Goal: Task Accomplishment & Management: Use online tool/utility

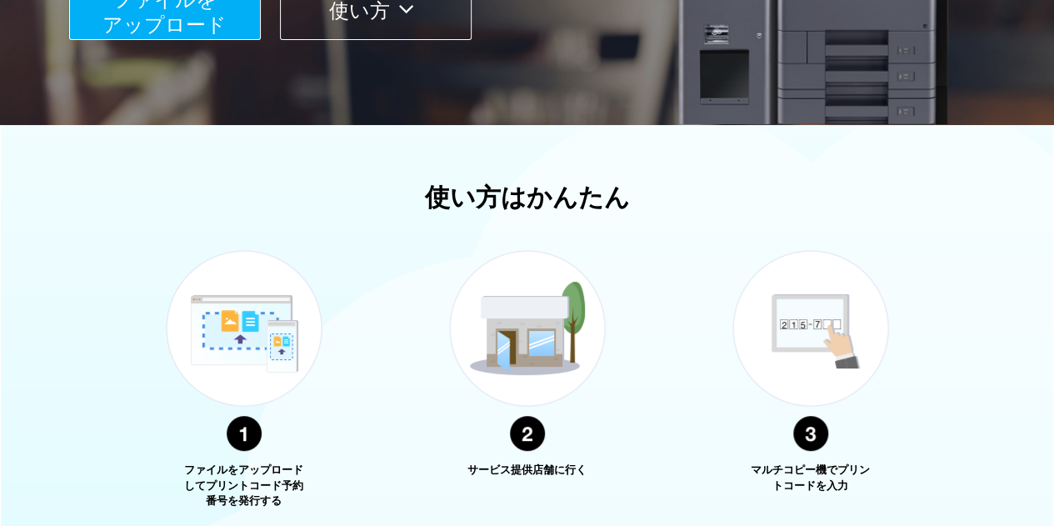
scroll to position [667, 0]
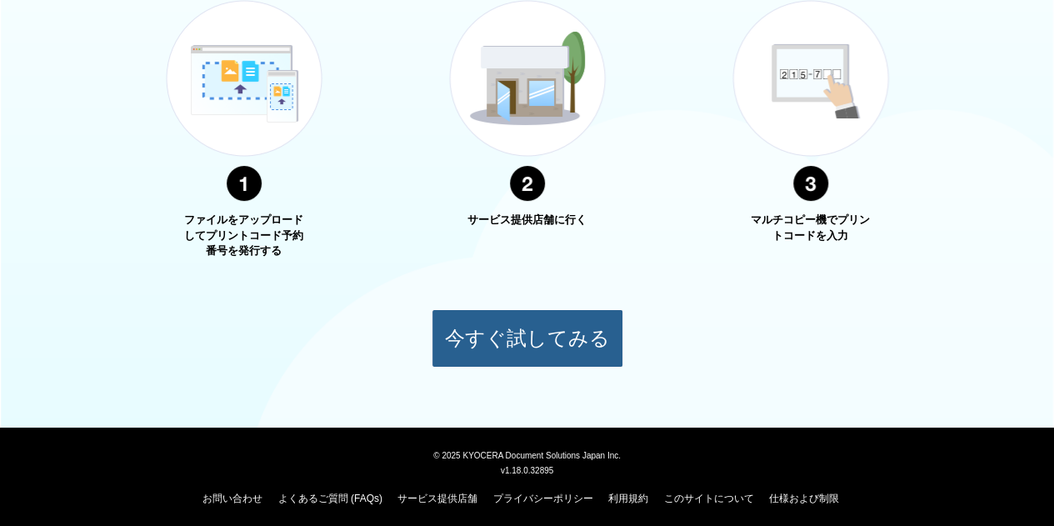
click at [518, 346] on button "今すぐ試してみる" at bounding box center [528, 338] width 192 height 58
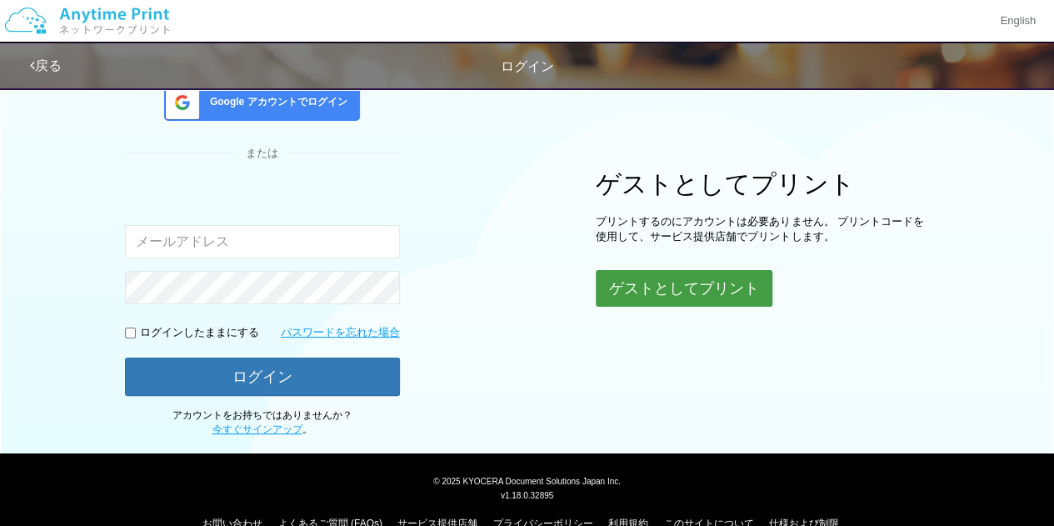
click at [687, 286] on button "ゲストとしてプリント" at bounding box center [684, 288] width 177 height 37
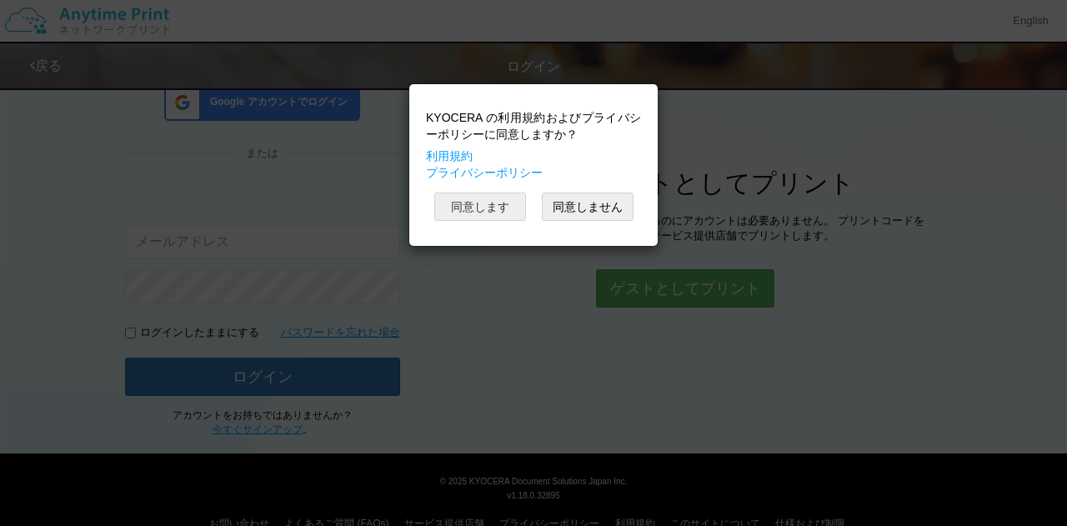
click at [512, 204] on button "同意します" at bounding box center [480, 207] width 92 height 28
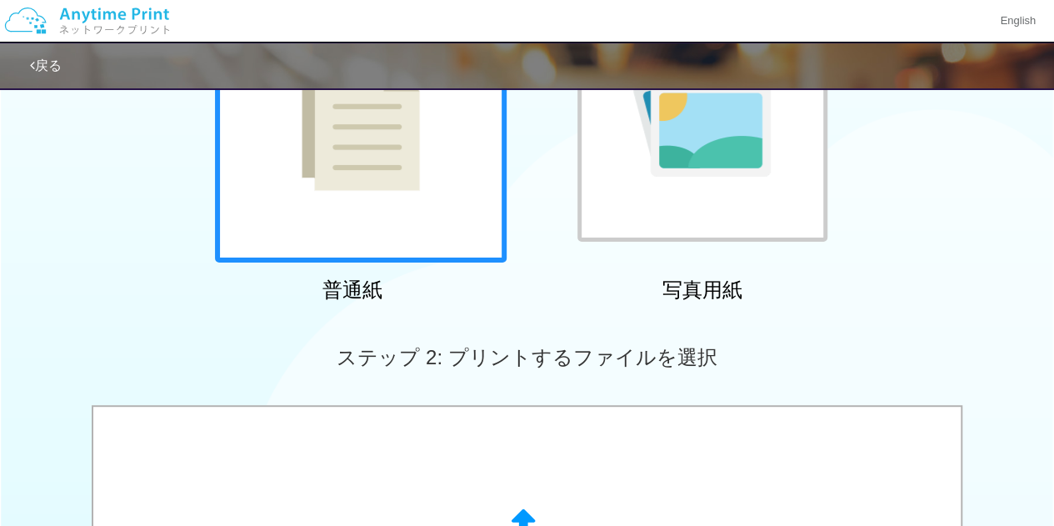
scroll to position [394, 0]
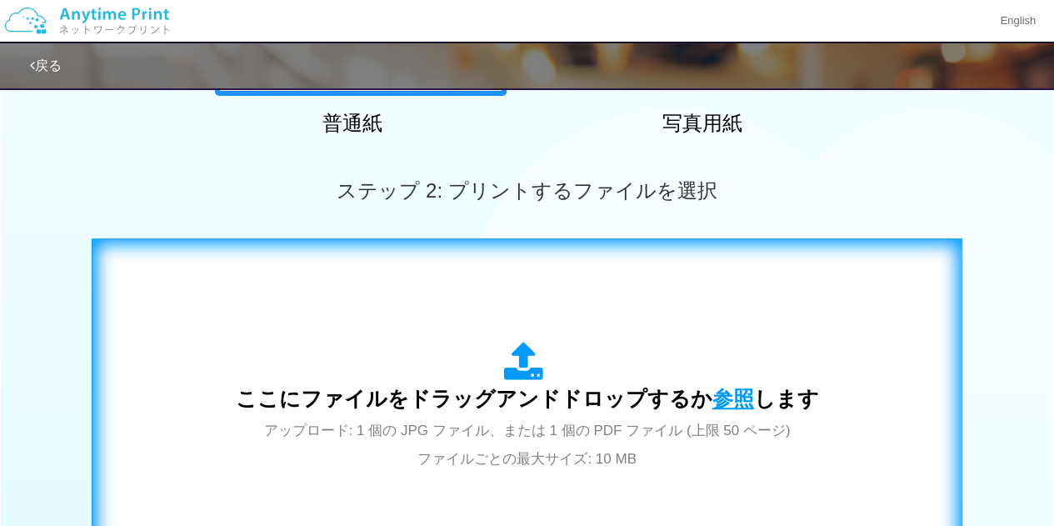
click at [727, 404] on span "参照" at bounding box center [734, 398] width 42 height 23
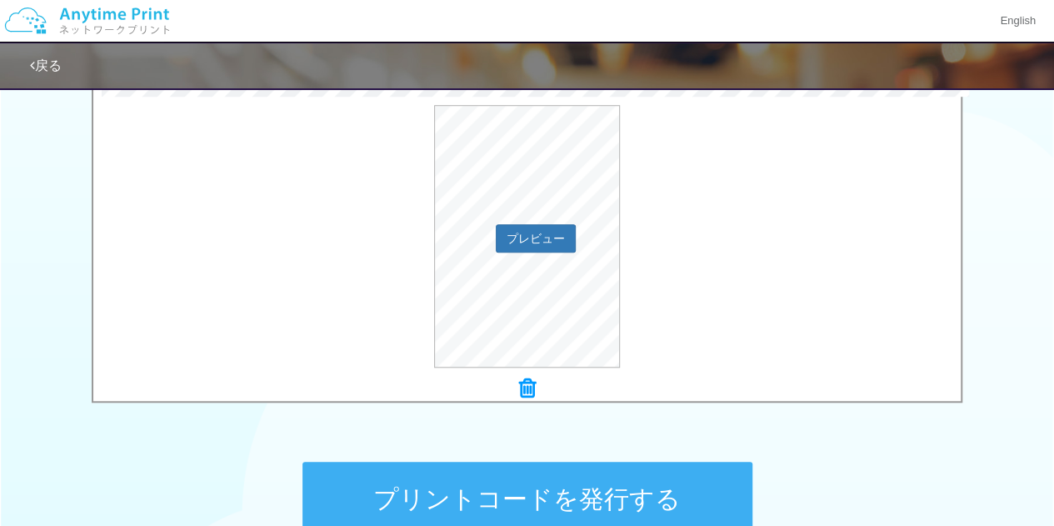
scroll to position [644, 0]
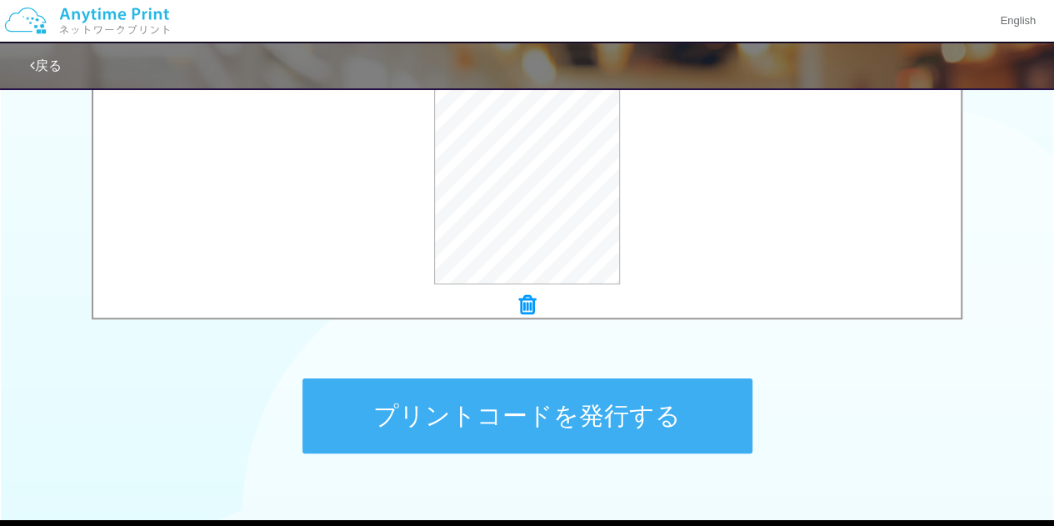
click at [559, 401] on button "プリントコードを発行する" at bounding box center [528, 415] width 450 height 75
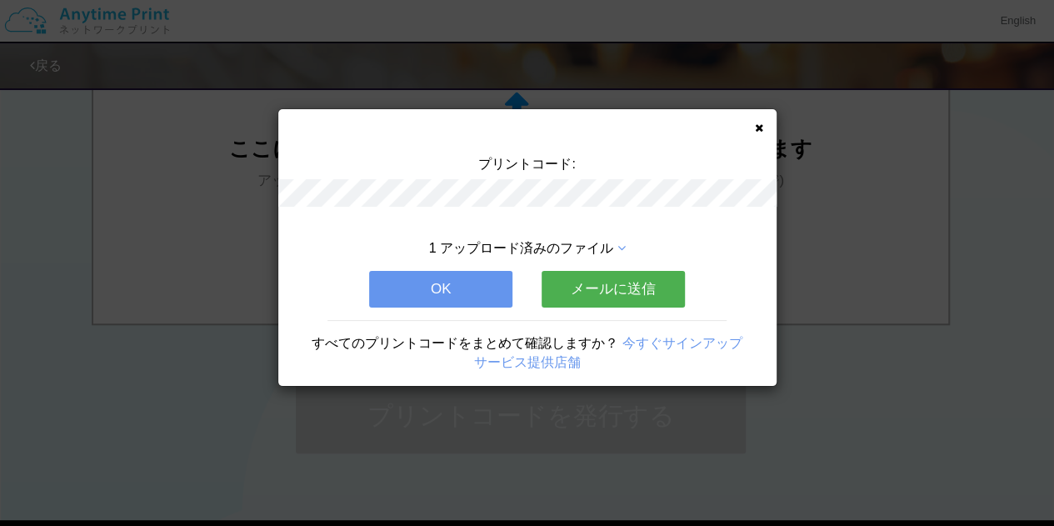
scroll to position [0, 0]
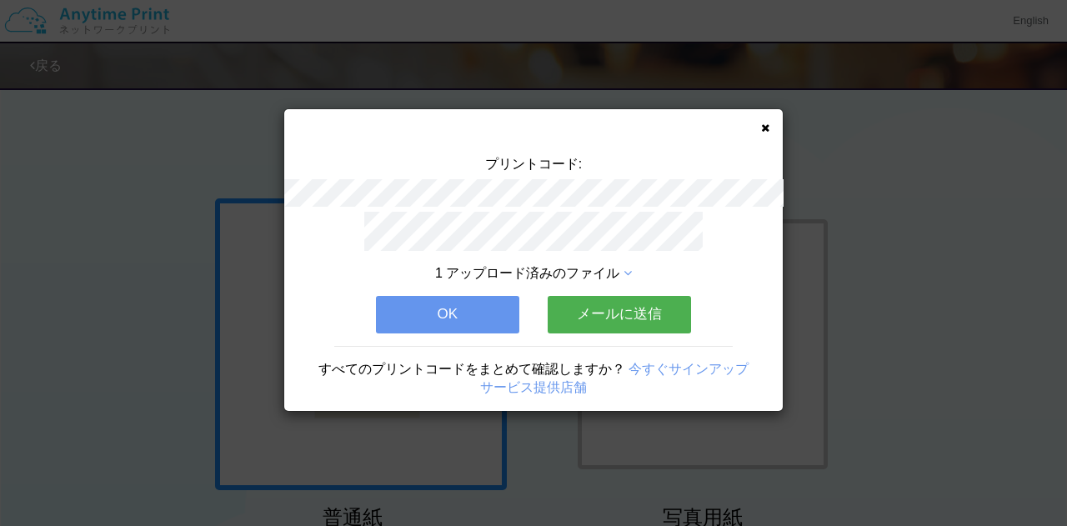
click at [433, 306] on button "OK" at bounding box center [447, 314] width 143 height 37
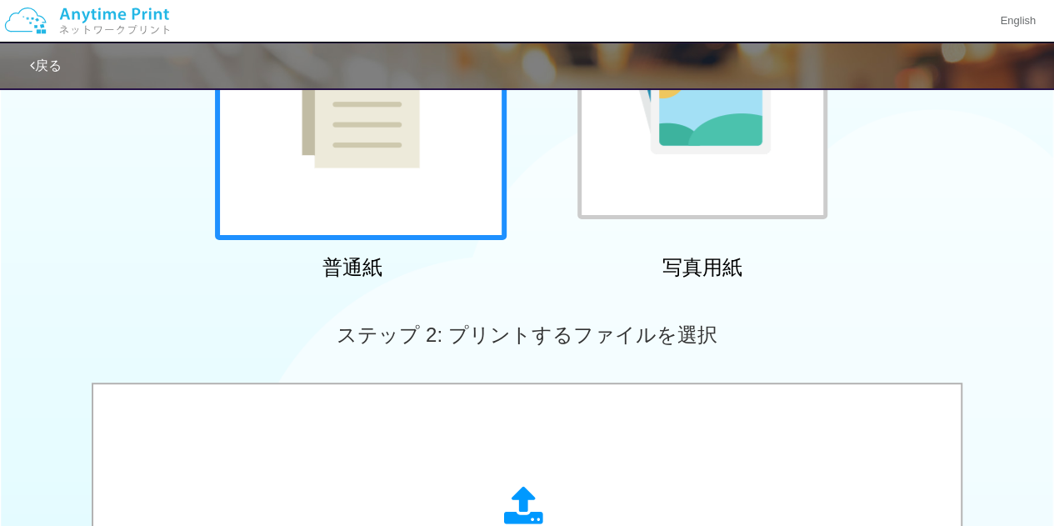
scroll to position [583, 0]
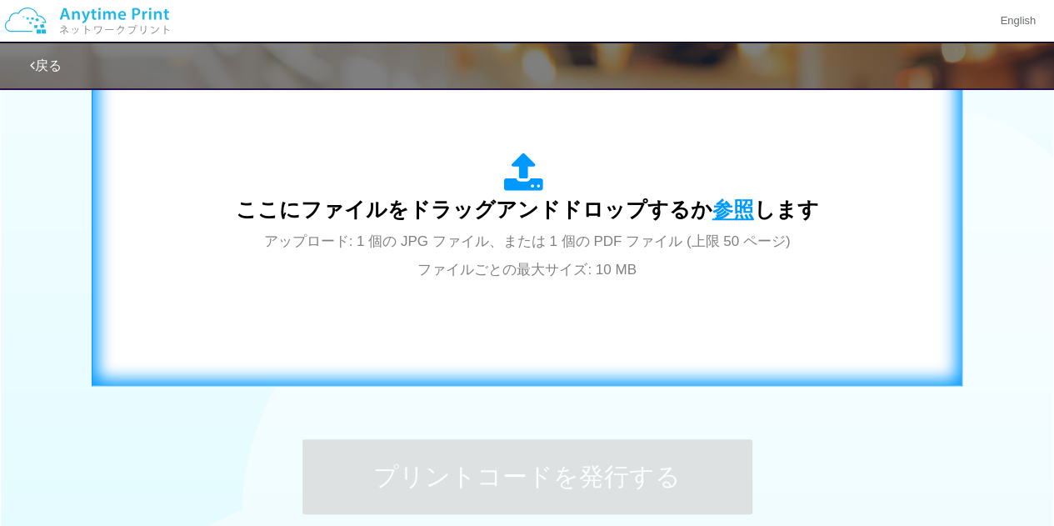
click at [721, 213] on span "参照" at bounding box center [734, 209] width 42 height 23
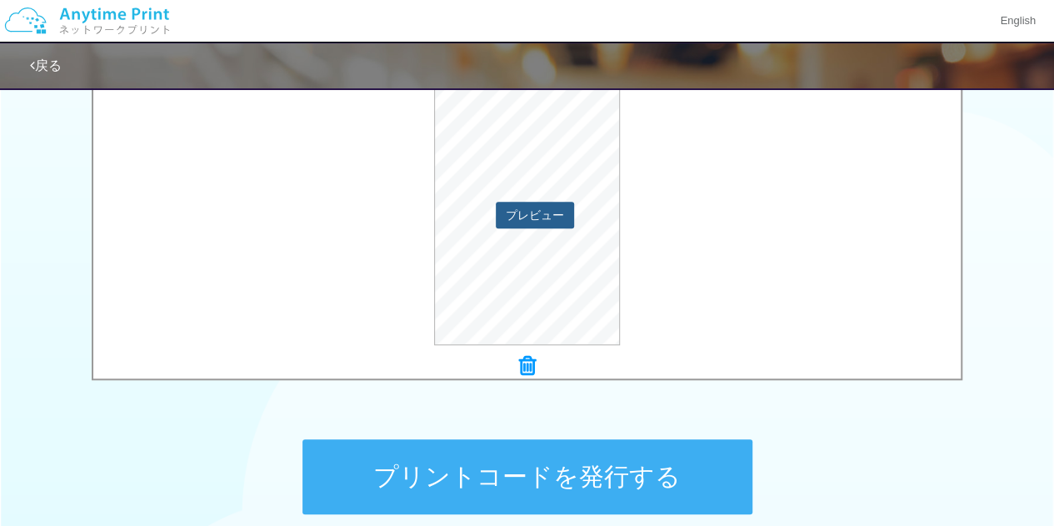
click at [522, 213] on button "プレビュー" at bounding box center [535, 215] width 78 height 27
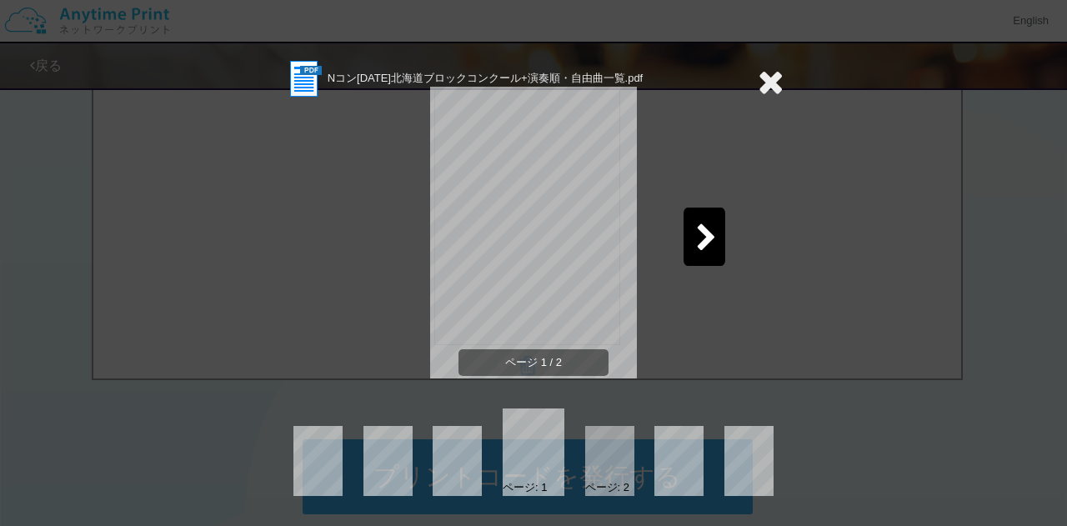
click at [690, 233] on div at bounding box center [704, 237] width 42 height 58
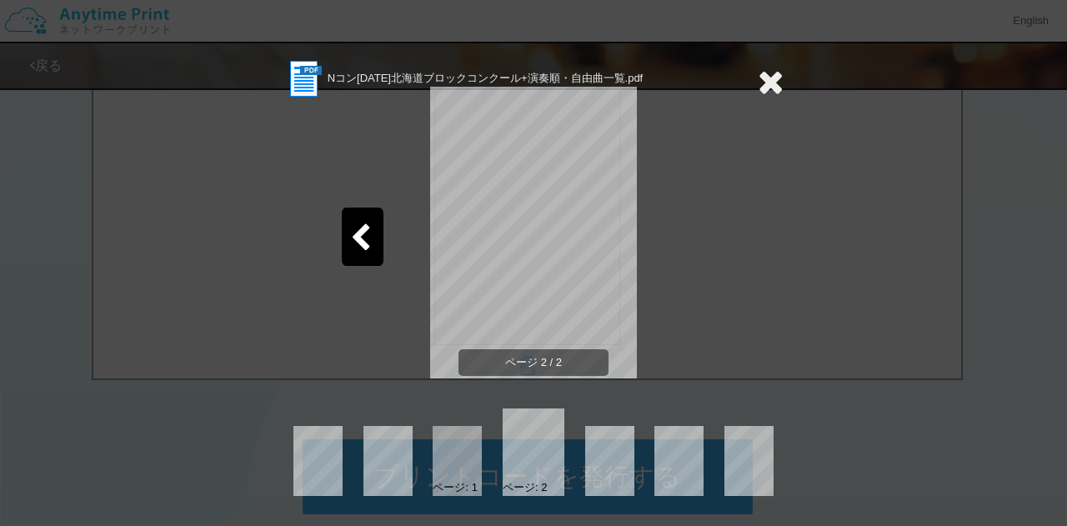
click at [355, 241] on icon at bounding box center [360, 238] width 21 height 29
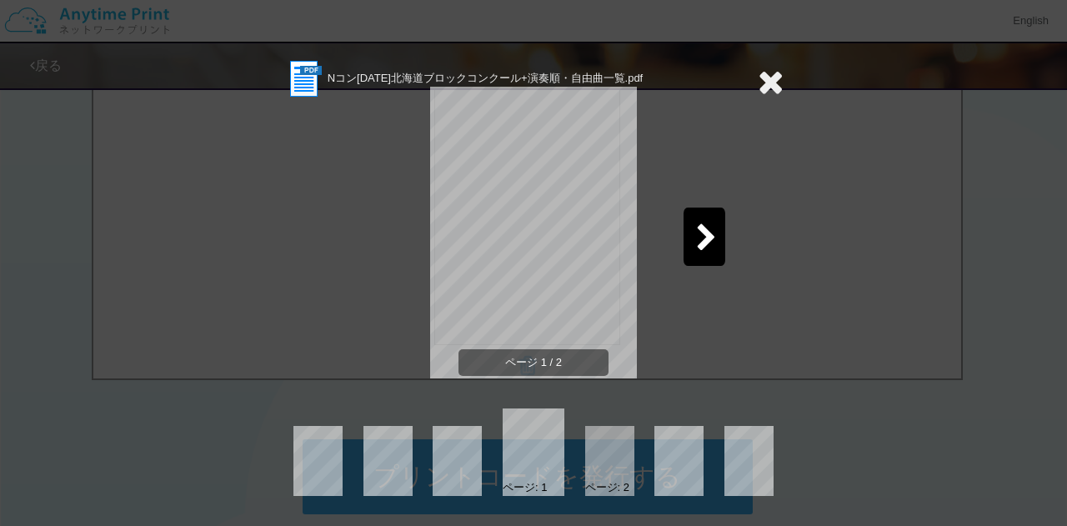
click at [768, 83] on icon at bounding box center [771, 81] width 26 height 33
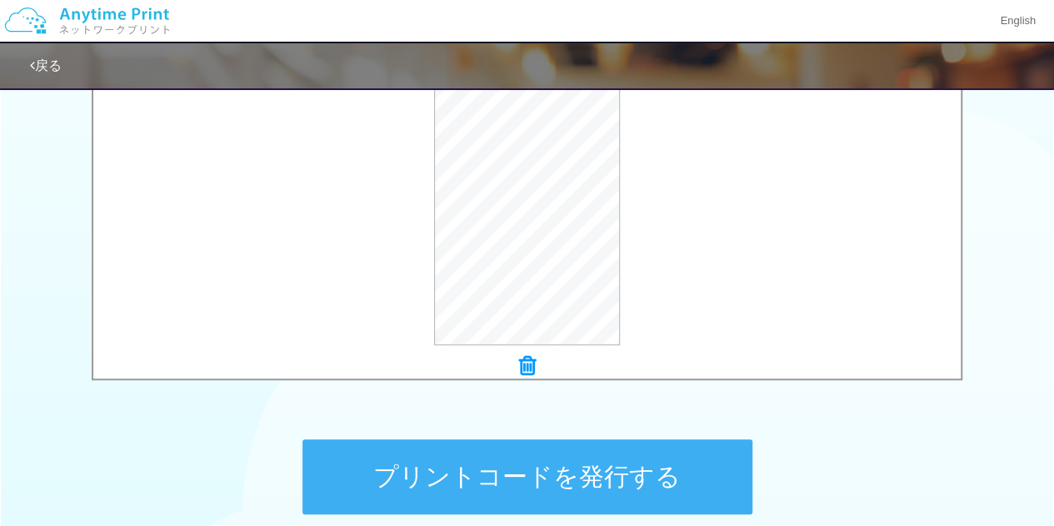
click at [497, 476] on button "プリントコードを発行する" at bounding box center [528, 476] width 450 height 75
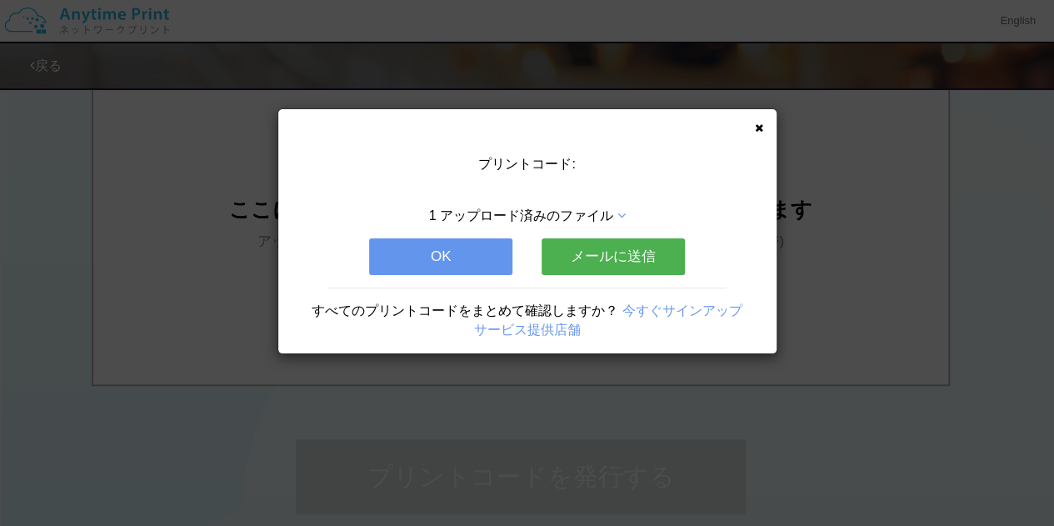
scroll to position [0, 0]
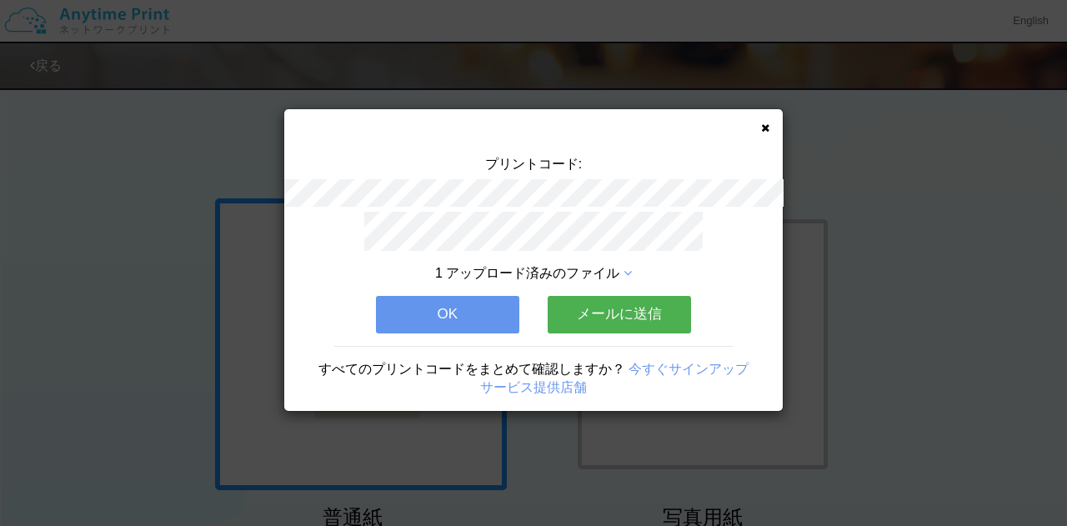
click at [426, 302] on button "OK" at bounding box center [447, 314] width 143 height 37
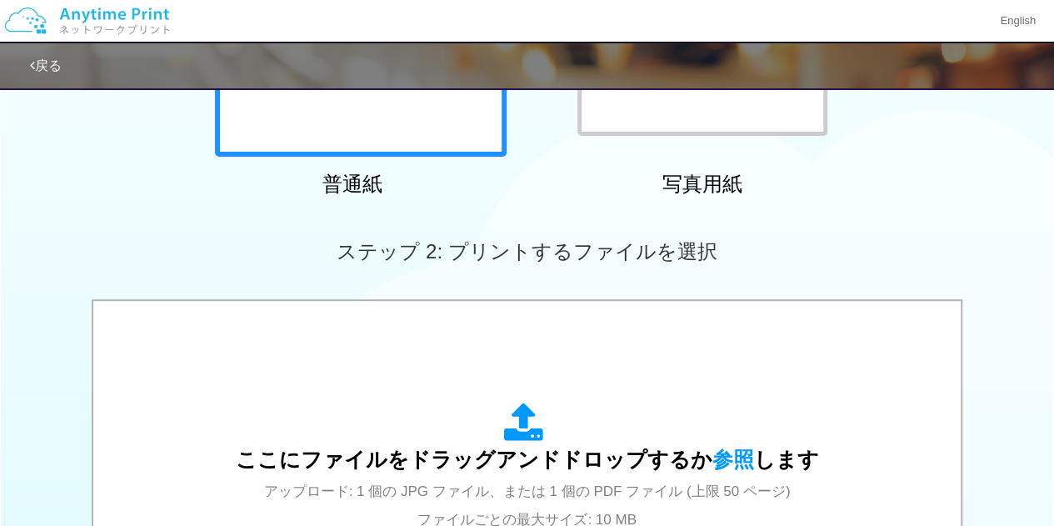
scroll to position [583, 0]
